Goal: Transaction & Acquisition: Purchase product/service

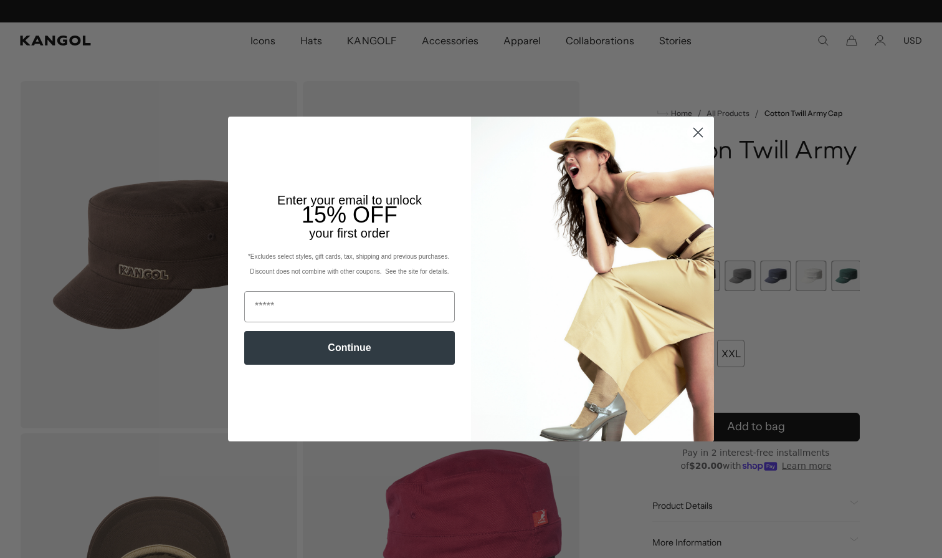
scroll to position [0, 257]
